Goal: Information Seeking & Learning: Understand process/instructions

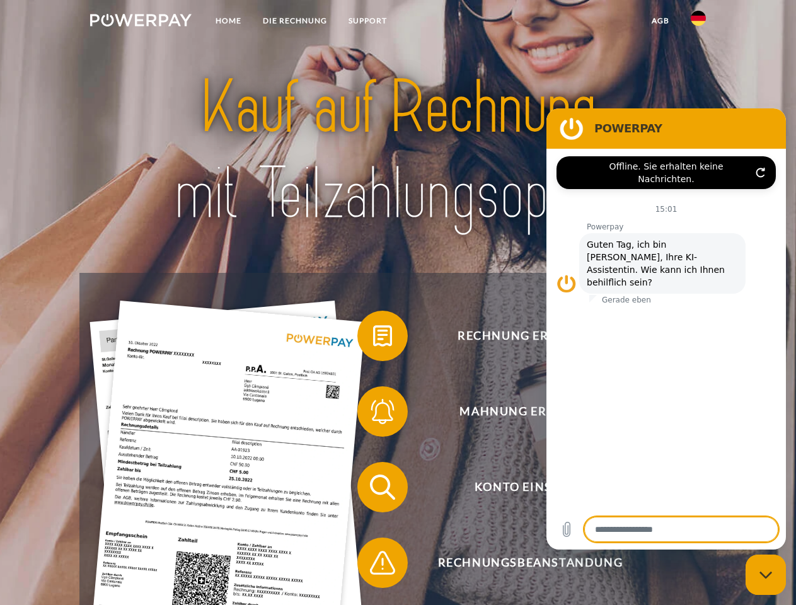
click at [140, 22] on img at bounding box center [140, 20] width 101 height 13
click at [698, 22] on img at bounding box center [697, 18] width 15 height 15
click at [660, 21] on link "agb" at bounding box center [660, 20] width 39 height 23
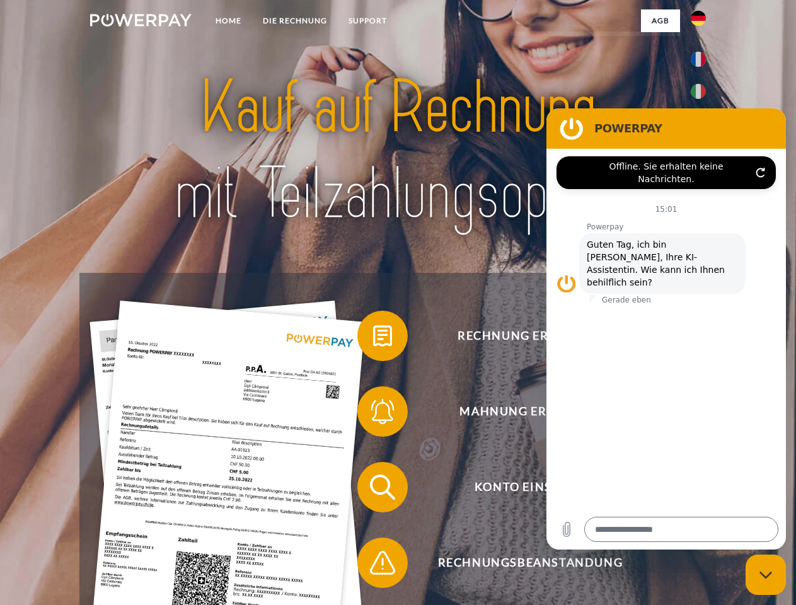
click at [373, 338] on span at bounding box center [363, 335] width 63 height 63
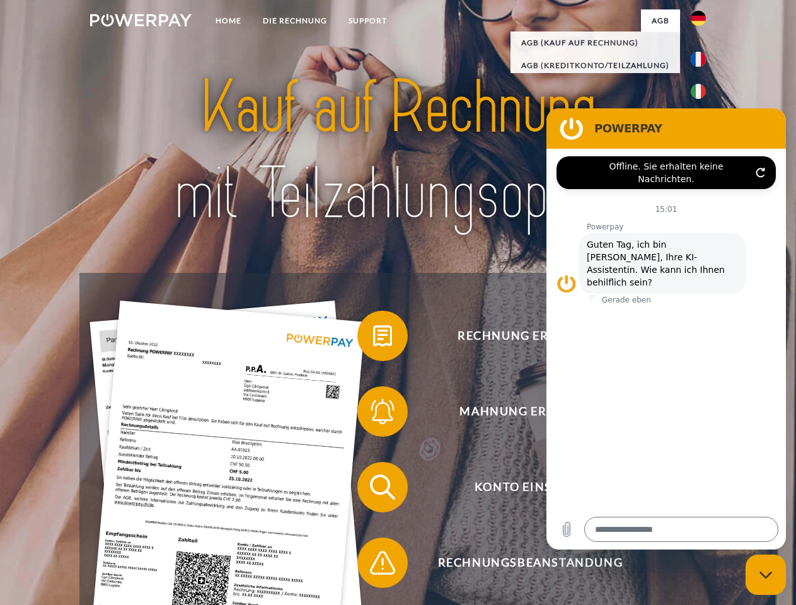
click at [373, 414] on span at bounding box center [363, 411] width 63 height 63
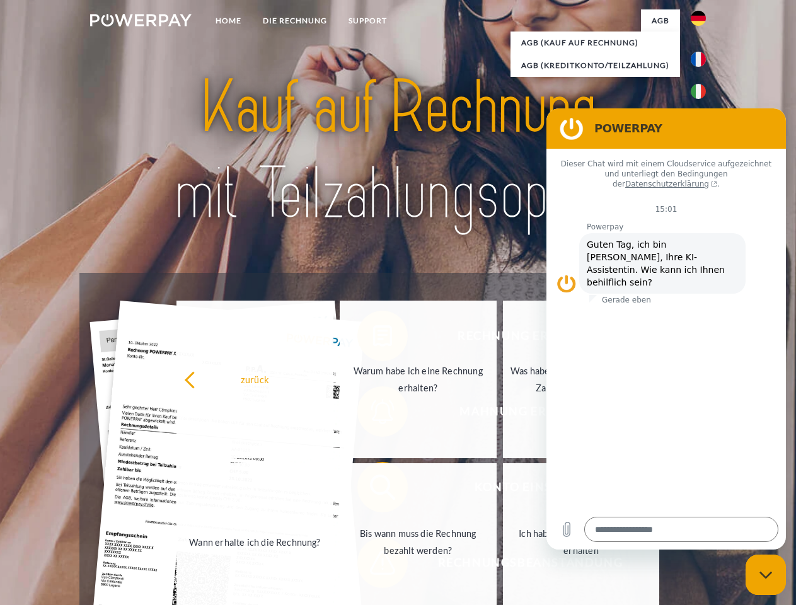
click at [373, 489] on link "Bis wann muss die Rechnung bezahlt werden?" at bounding box center [418, 541] width 157 height 157
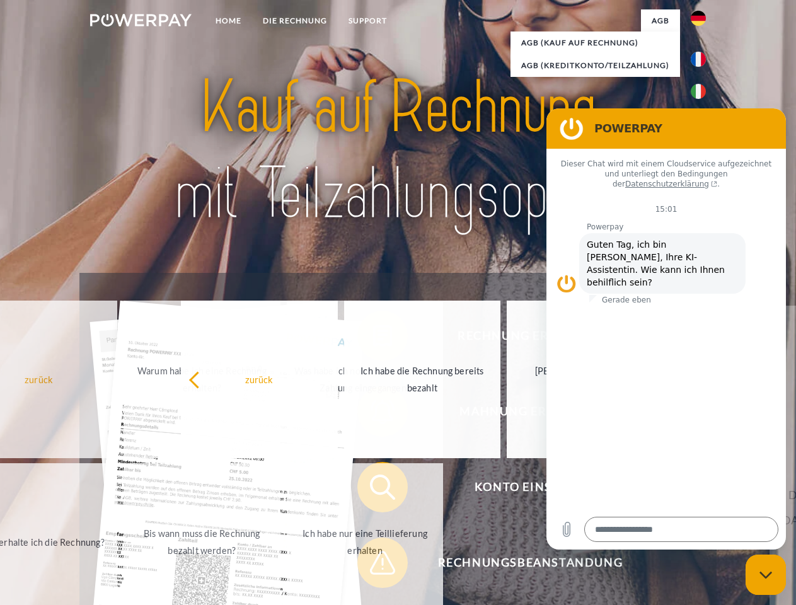
click at [373, 565] on span at bounding box center [363, 562] width 63 height 63
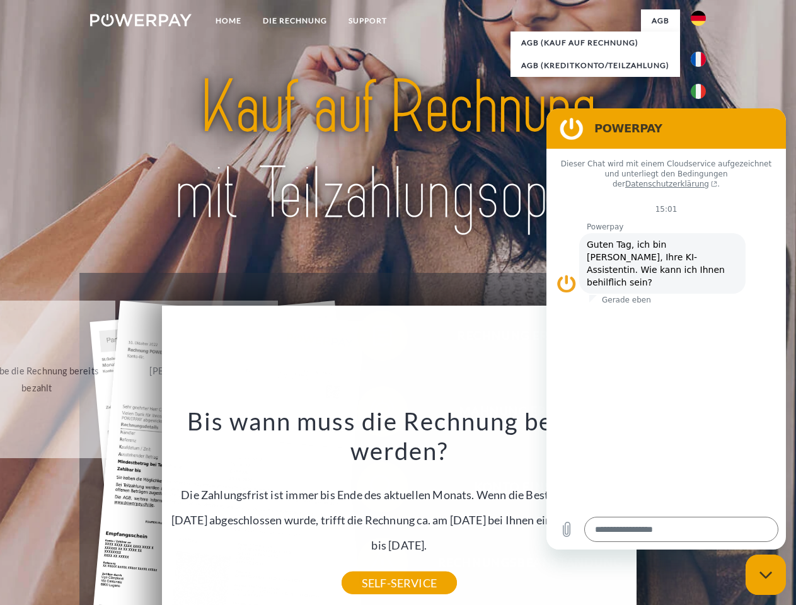
click at [765, 575] on icon "Messaging-Fenster schließen" at bounding box center [765, 575] width 13 height 8
type textarea "*"
